Goal: Find specific page/section: Find specific page/section

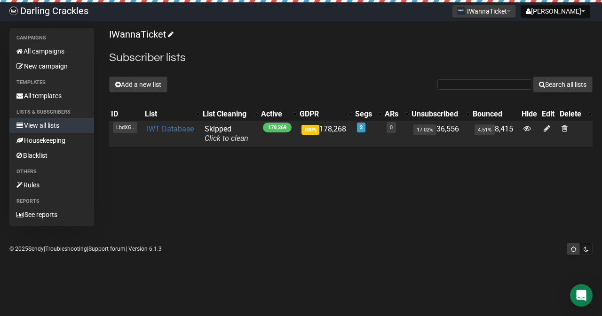
click at [178, 130] on link "IWT Database" at bounding box center [170, 129] width 47 height 9
click at [160, 130] on link "IWT Database" at bounding box center [170, 129] width 47 height 9
